Goal: Information Seeking & Learning: Learn about a topic

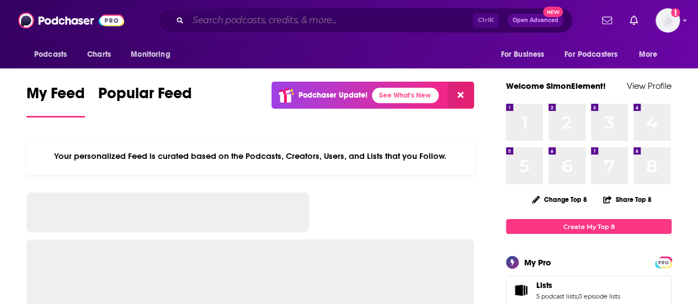
click at [235, 24] on input "Search podcasts, credits, & more..." at bounding box center [330, 21] width 285 height 18
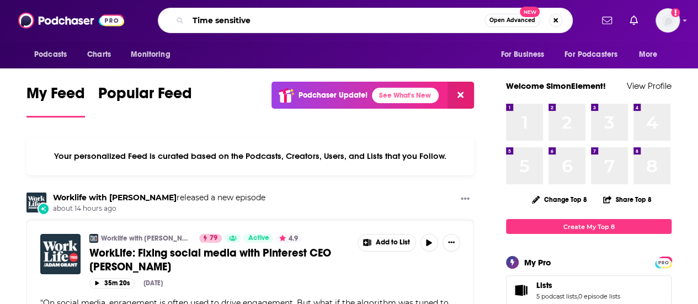
type input "Time sensitive"
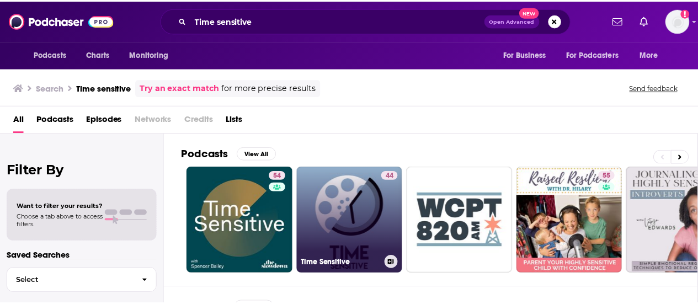
scroll to position [100, 0]
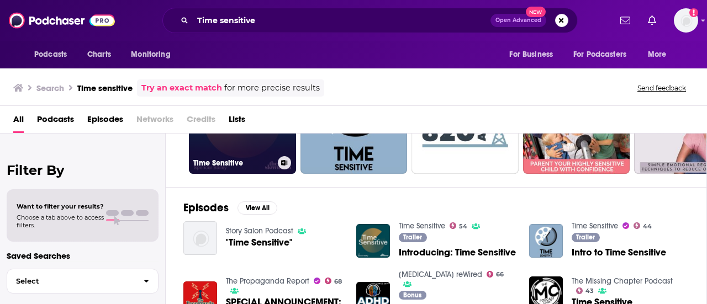
click at [222, 156] on div "Time Sensitive" at bounding box center [242, 162] width 98 height 13
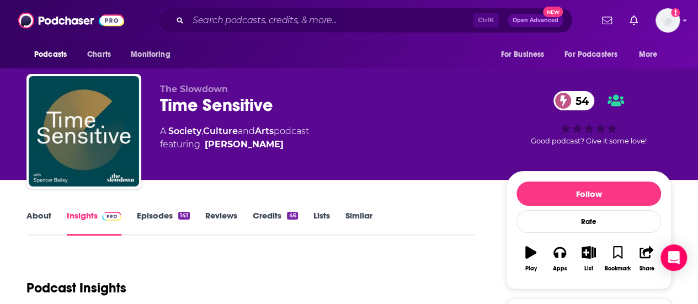
click at [261, 29] on div "Ctrl K Open Advanced New" at bounding box center [365, 20] width 415 height 25
click at [255, 26] on input "Search podcasts, credits, & more..." at bounding box center [330, 21] width 285 height 18
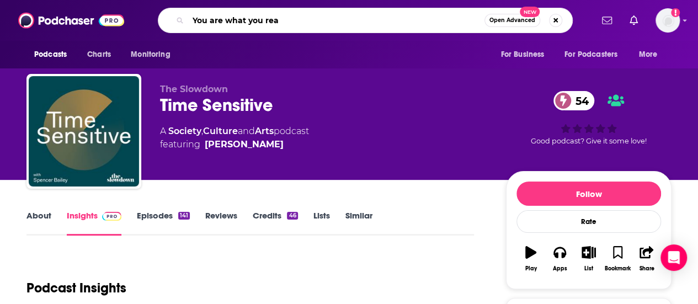
type input "You are what you read"
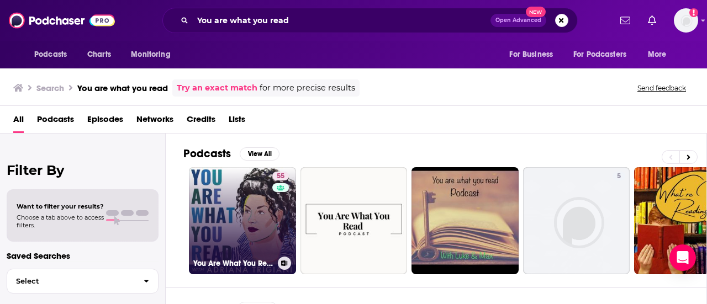
click at [246, 226] on link "55 You Are What You Read" at bounding box center [242, 220] width 107 height 107
